Goal: Task Accomplishment & Management: Complete application form

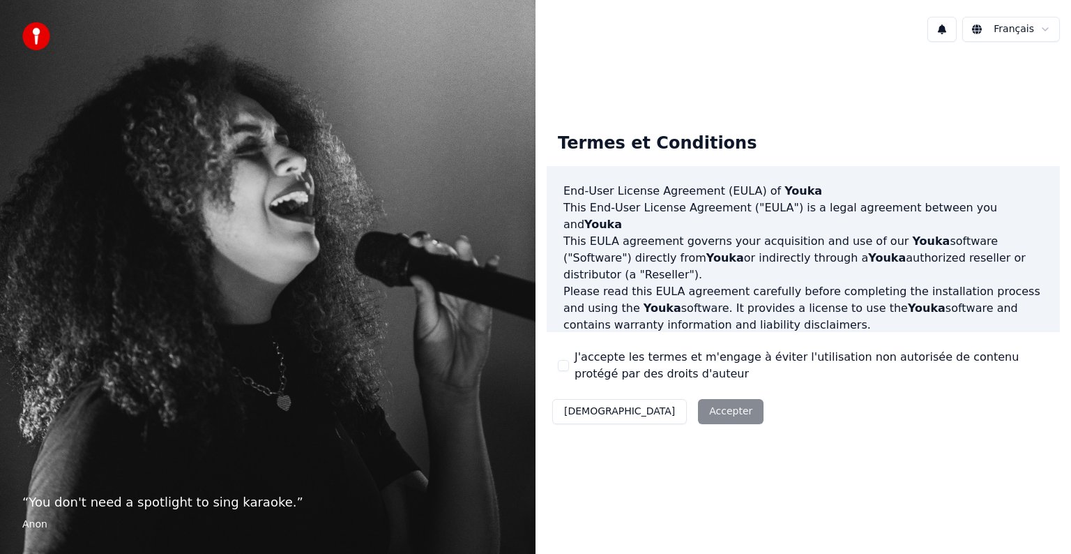
click at [661, 413] on div "Décliner Accepter" at bounding box center [658, 411] width 222 height 36
click at [559, 355] on div "J'accepte les termes et m'engage à éviter l'utilisation non autorisée de conten…" at bounding box center [803, 365] width 491 height 33
drag, startPoint x: 579, startPoint y: 356, endPoint x: 589, endPoint y: 356, distance: 10.5
click at [581, 356] on label "J'accepte les termes et m'engage à éviter l'utilisation non autorisée de conten…" at bounding box center [812, 365] width 474 height 33
click at [659, 364] on label "J'accepte les termes et m'engage à éviter l'utilisation non autorisée de conten…" at bounding box center [812, 365] width 474 height 33
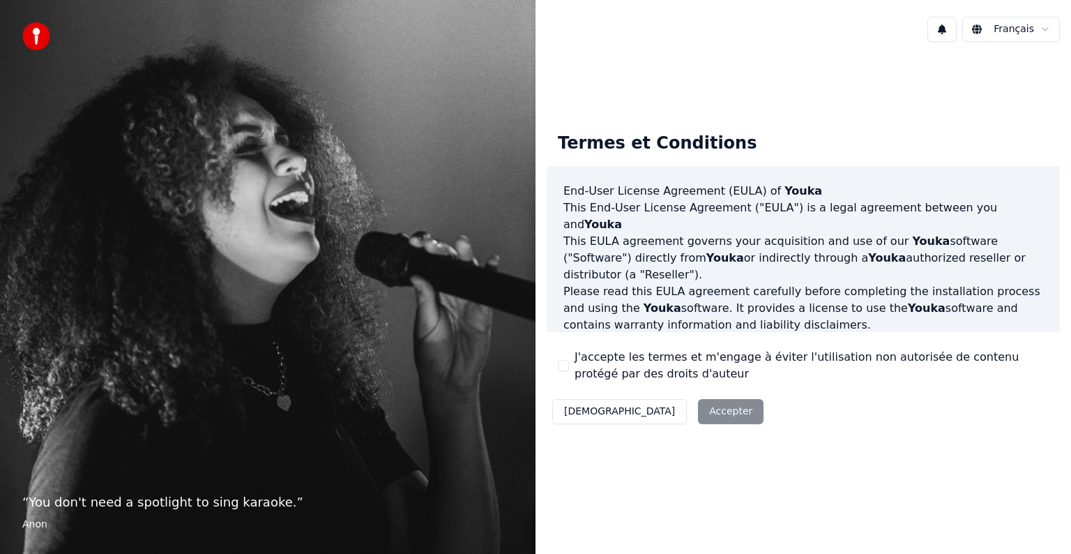
click at [569, 364] on button "J'accepte les termes et m'engage à éviter l'utilisation non autorisée de conten…" at bounding box center [563, 365] width 11 height 11
click at [698, 408] on button "Accepter" at bounding box center [731, 411] width 66 height 25
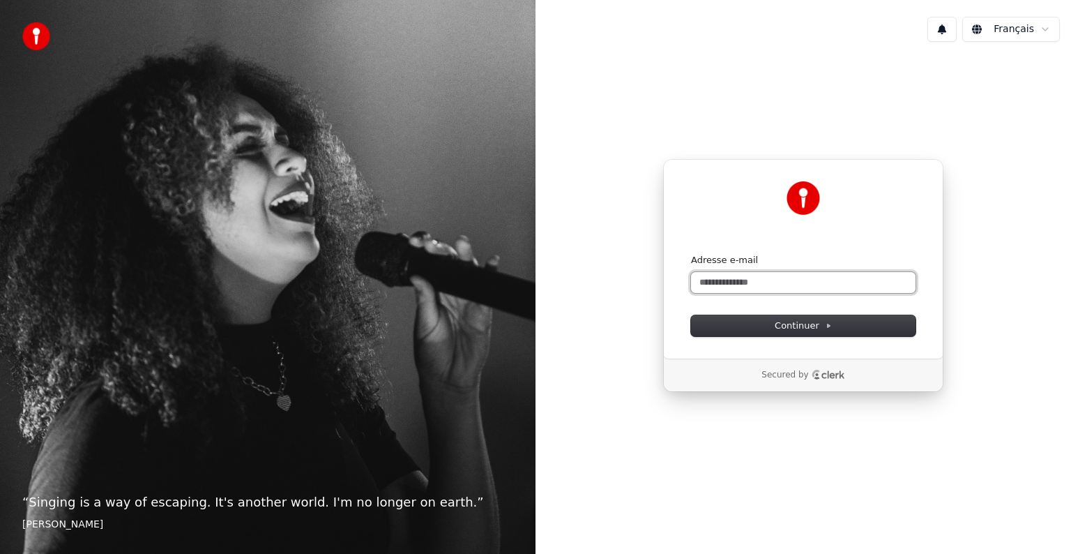
click at [752, 279] on input "Adresse e-mail" at bounding box center [803, 282] width 225 height 21
click at [825, 326] on icon at bounding box center [828, 325] width 7 height 7
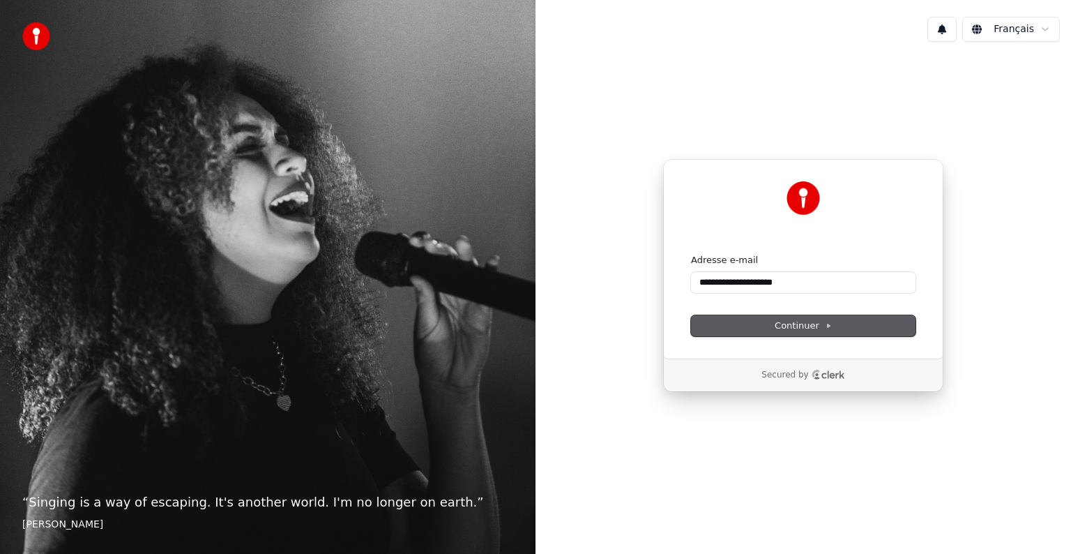
type input "**********"
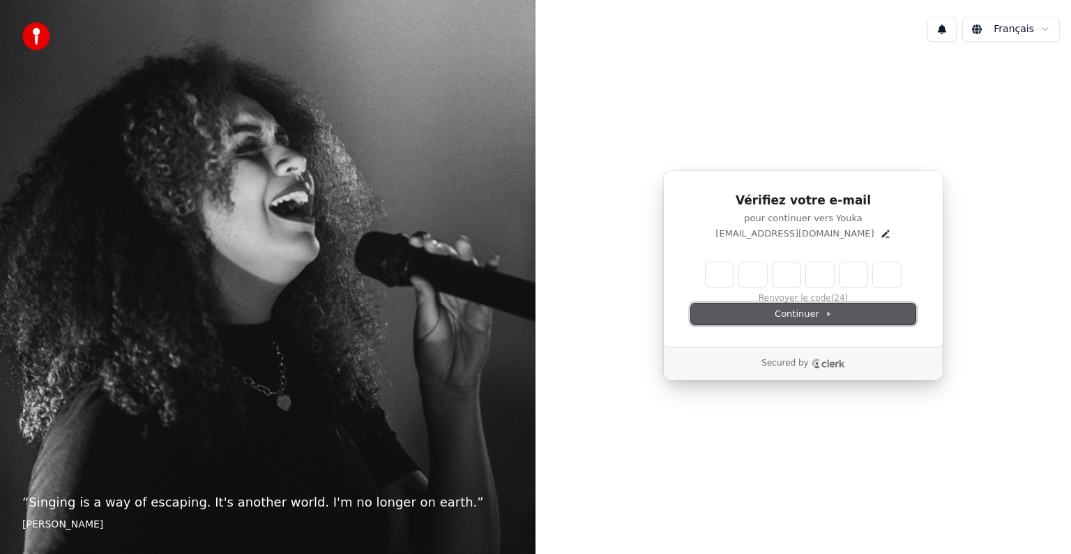
click at [798, 308] on span "Continuer" at bounding box center [803, 314] width 57 height 13
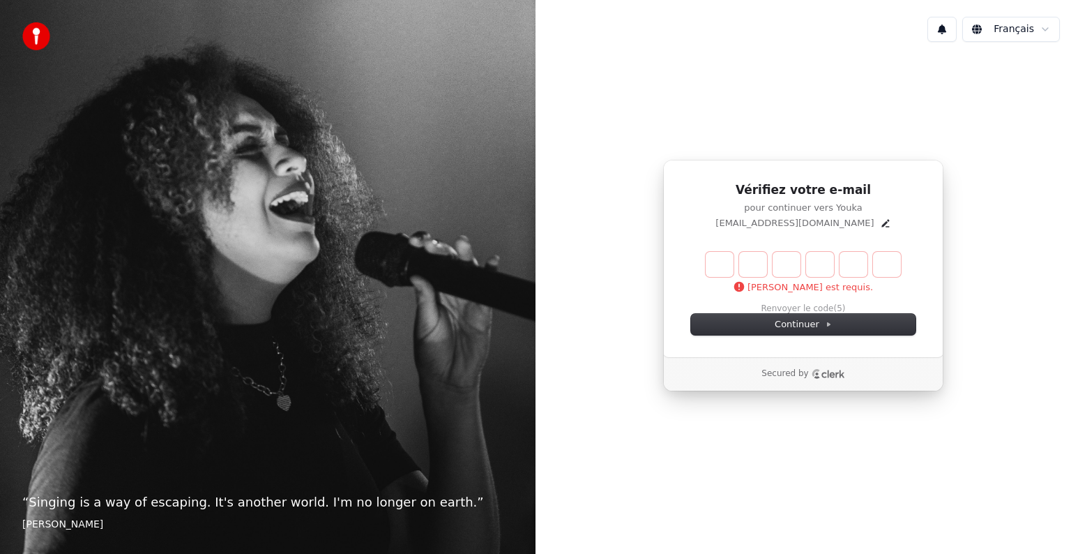
click at [718, 265] on input "Enter verification code" at bounding box center [817, 264] width 223 height 25
type input "******"
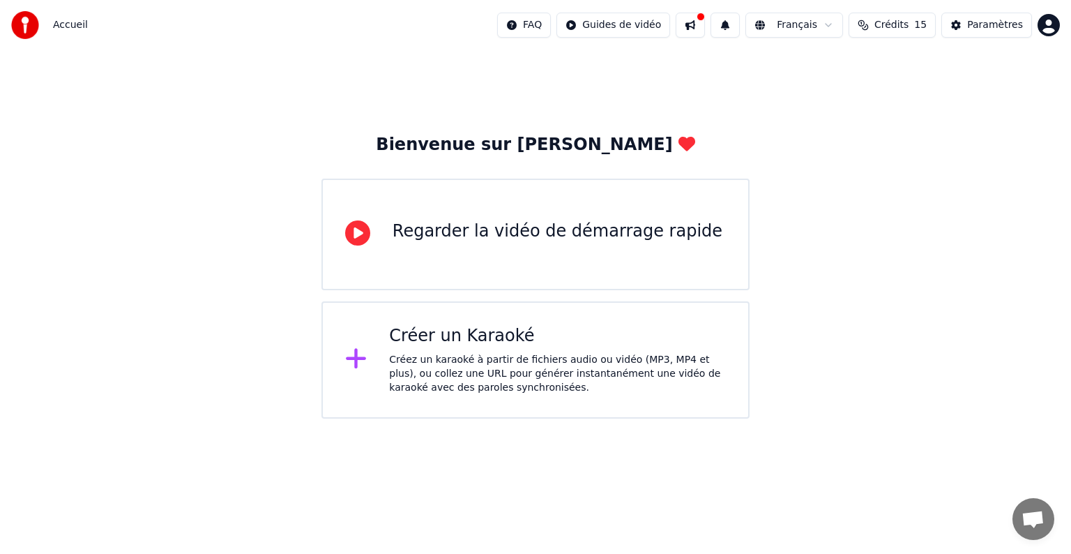
click at [502, 240] on div "Regarder la vidéo de démarrage rapide" at bounding box center [558, 231] width 330 height 22
